Goal: Transaction & Acquisition: Purchase product/service

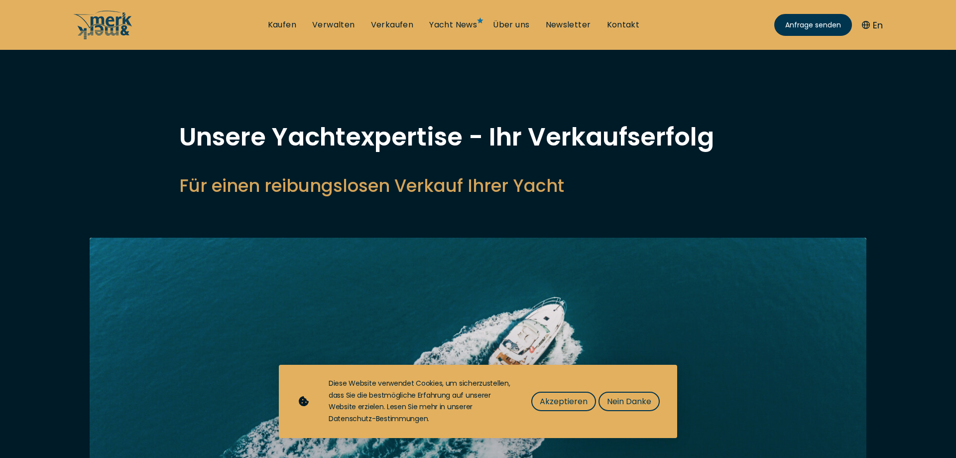
select select "sell"
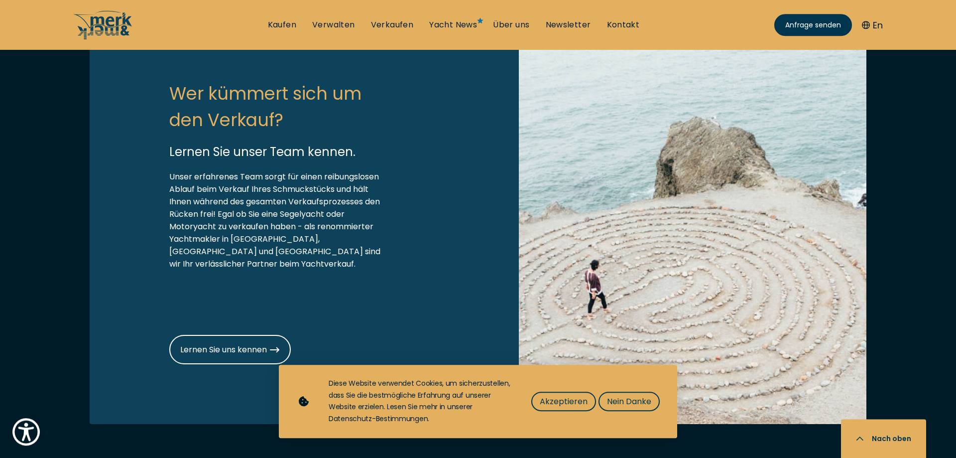
scroll to position [1219, 0]
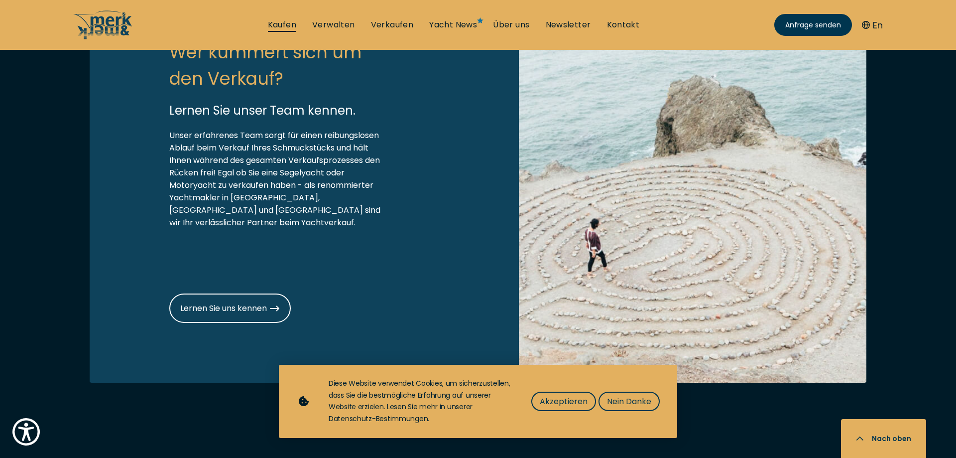
click at [282, 22] on link "Kaufen" at bounding box center [282, 24] width 28 height 11
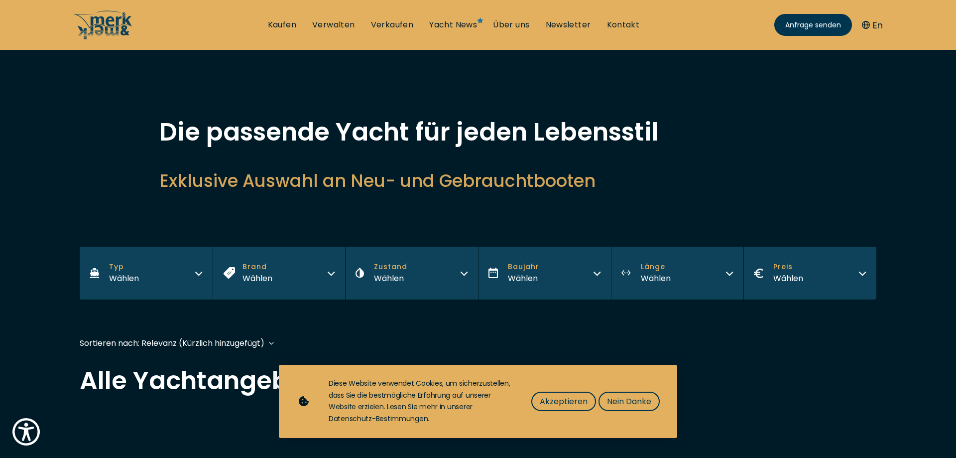
click at [200, 275] on icon "button" at bounding box center [199, 272] width 8 height 8
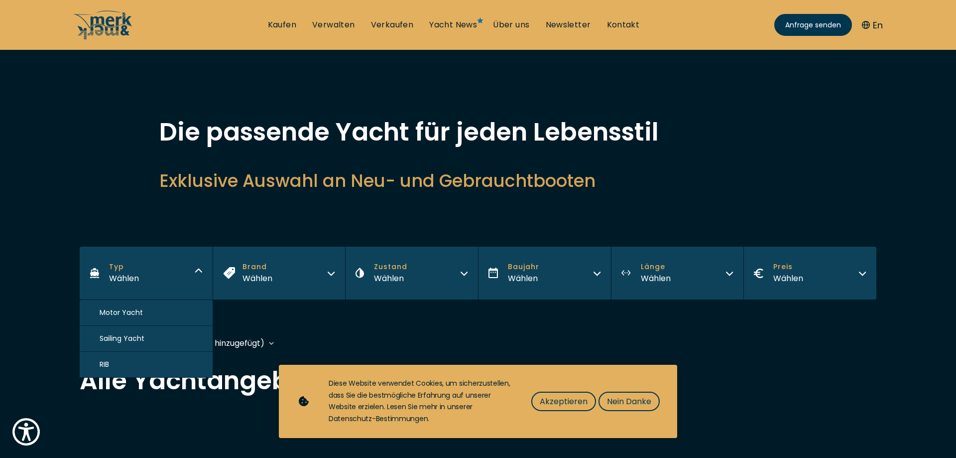
click at [133, 340] on span "Sailing Yacht" at bounding box center [122, 338] width 45 height 10
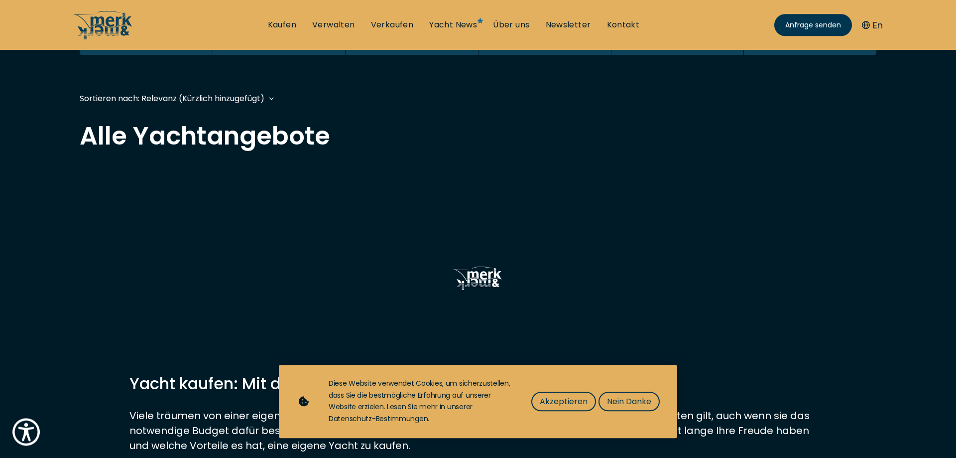
scroll to position [246, 0]
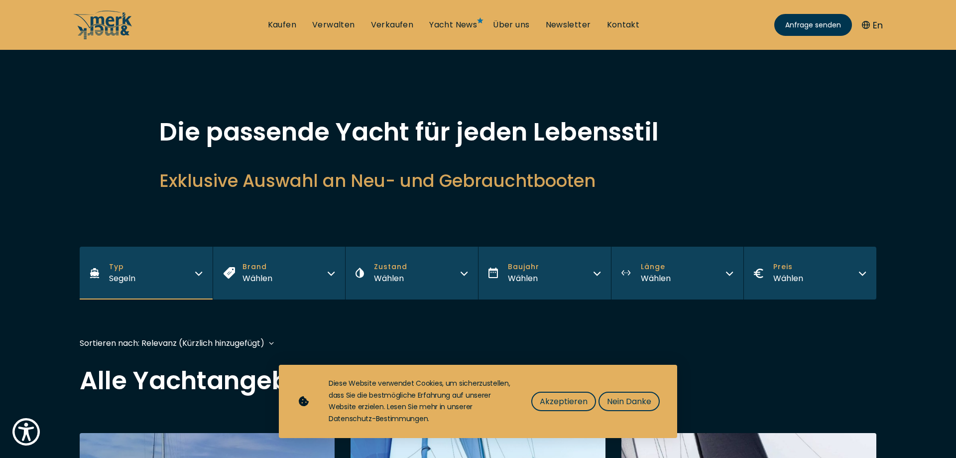
click at [332, 271] on icon "button" at bounding box center [331, 272] width 8 height 8
click at [410, 289] on button "Zustand Wählen" at bounding box center [411, 273] width 133 height 53
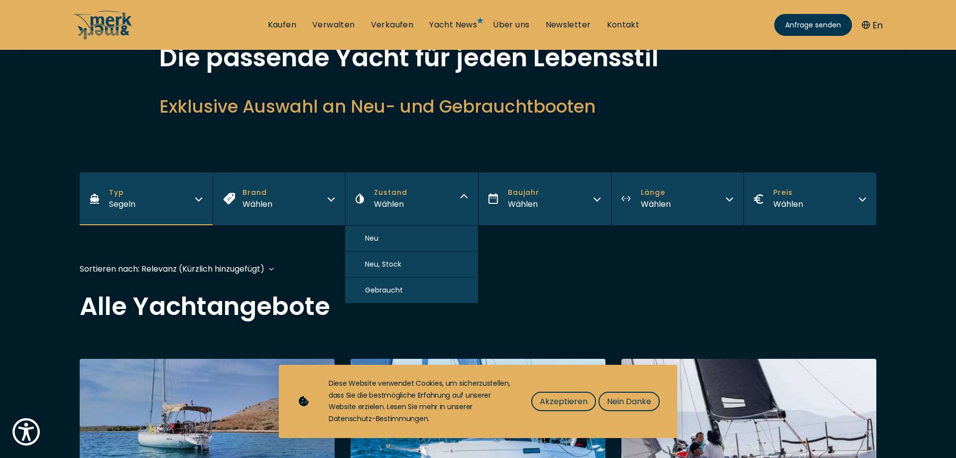
scroll to position [135, 0]
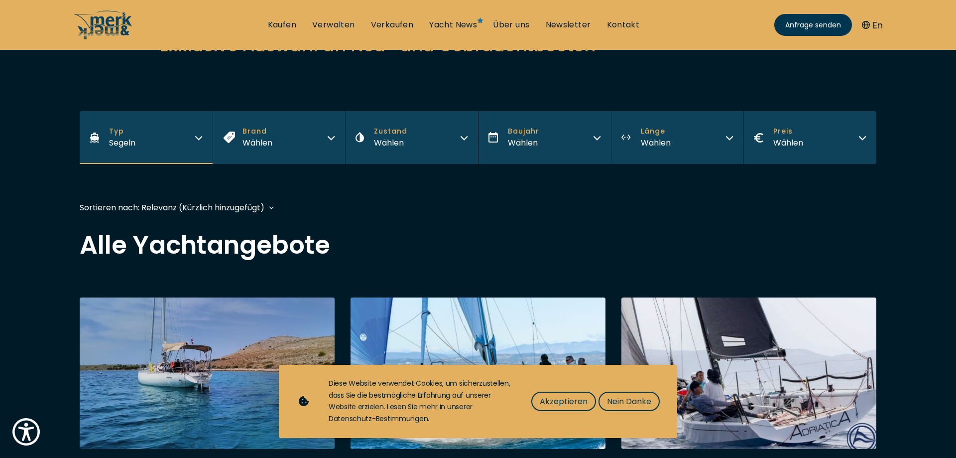
click at [693, 139] on button "Länge Wählen" at bounding box center [677, 137] width 133 height 53
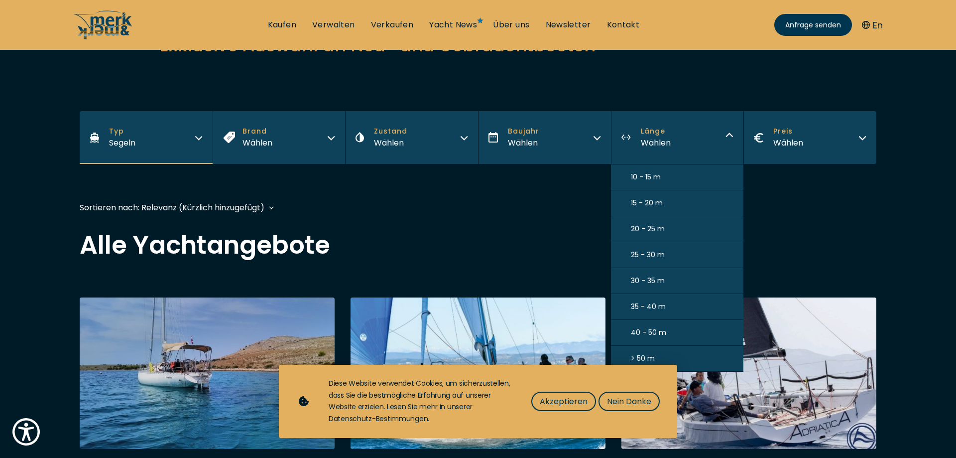
click at [651, 205] on span "15 - 20 m" at bounding box center [647, 203] width 32 height 10
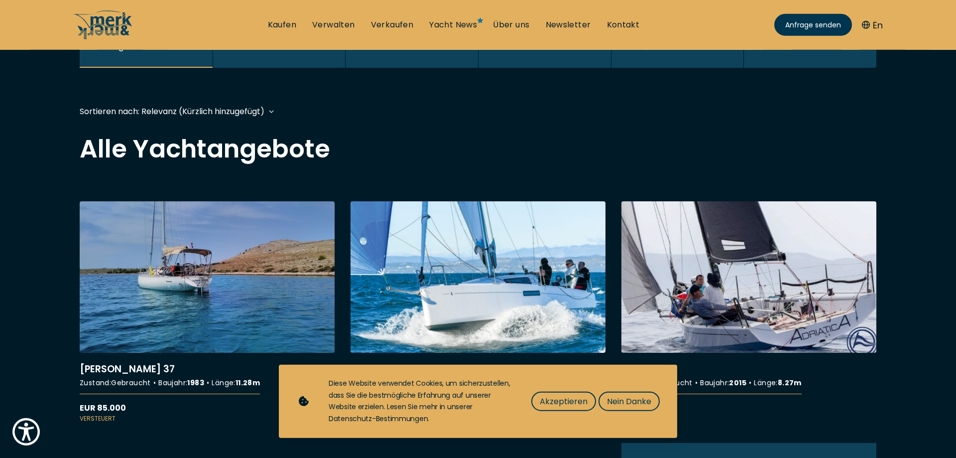
scroll to position [243, 0]
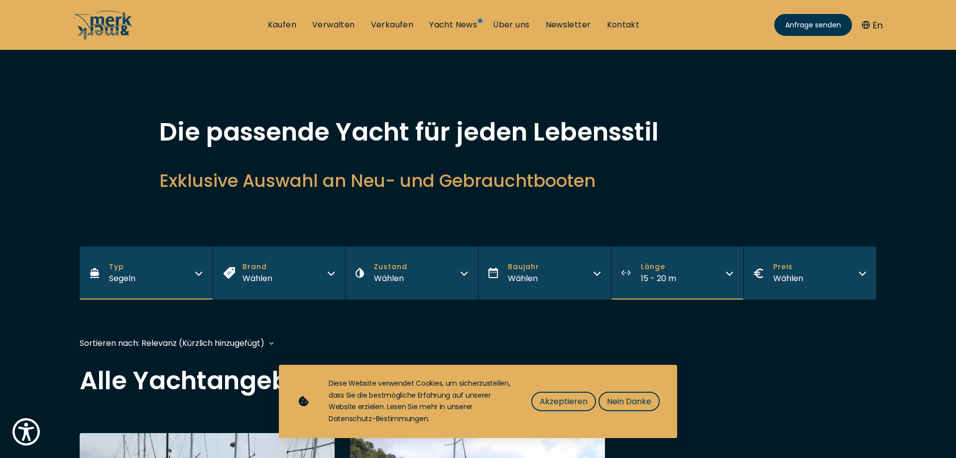
click at [779, 267] on span "Preis" at bounding box center [789, 267] width 30 height 10
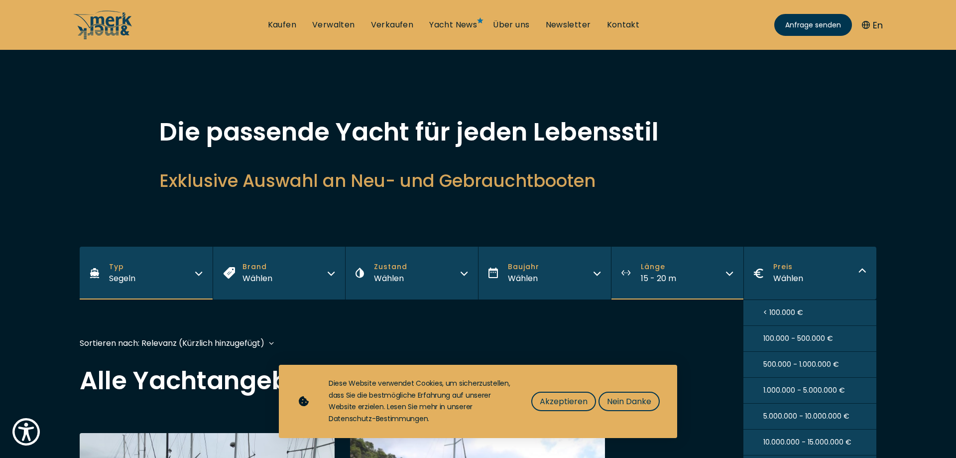
click at [783, 343] on span "100.000 - 500.000 €" at bounding box center [799, 338] width 70 height 10
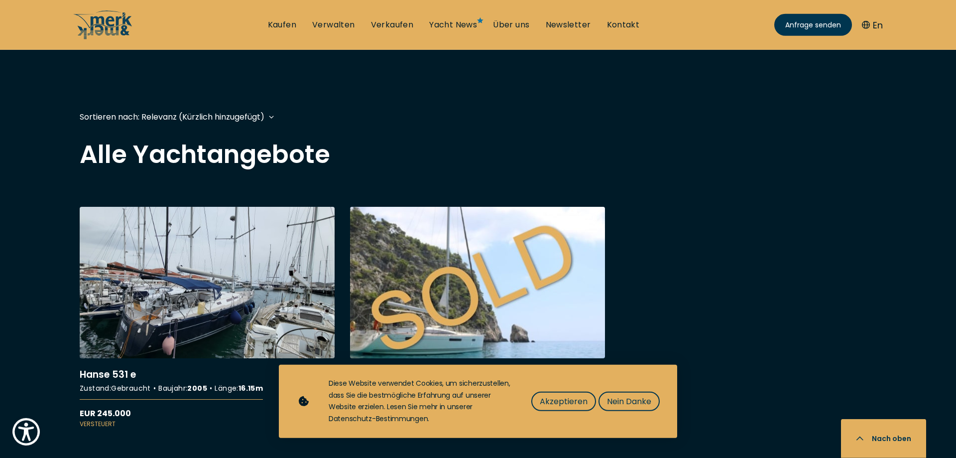
scroll to position [135, 0]
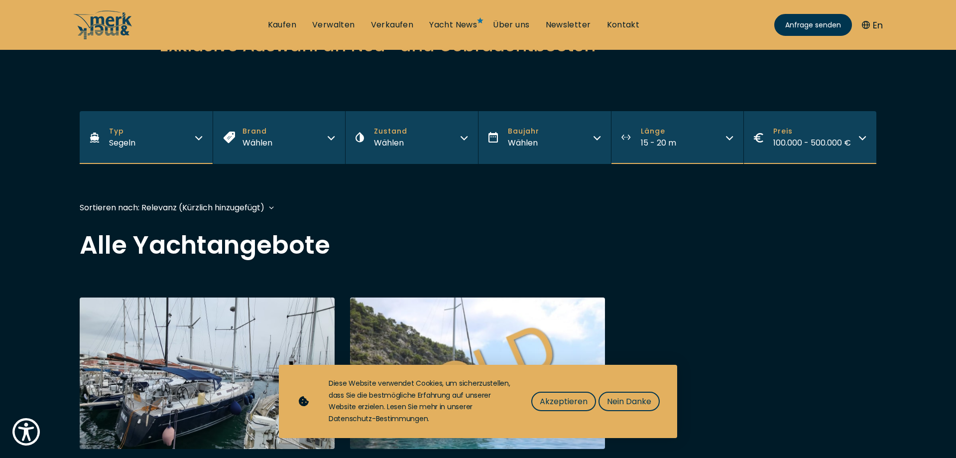
scroll to position [235, 0]
